Goal: Information Seeking & Learning: Find specific page/section

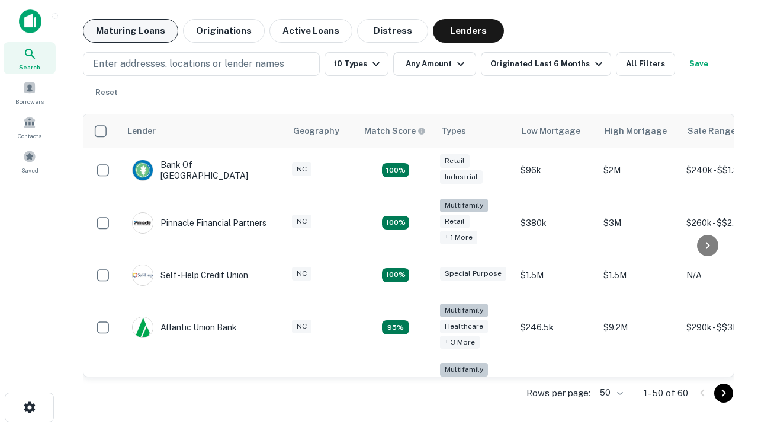
click at [130, 31] on button "Maturing Loans" at bounding box center [130, 31] width 95 height 24
